Goal: Browse casually

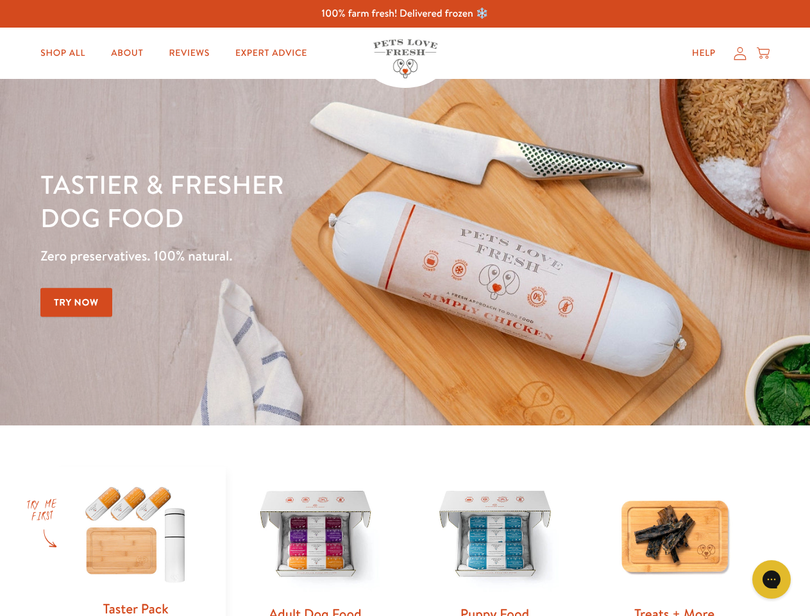
click at [405, 308] on div "Tastier & fresher dog food Zero preservatives. 100% natural. Try Now" at bounding box center [283, 251] width 486 height 169
click at [771, 579] on icon "Open gorgias live chat" at bounding box center [771, 579] width 12 height 12
